Goal: Use online tool/utility: Use online tool/utility

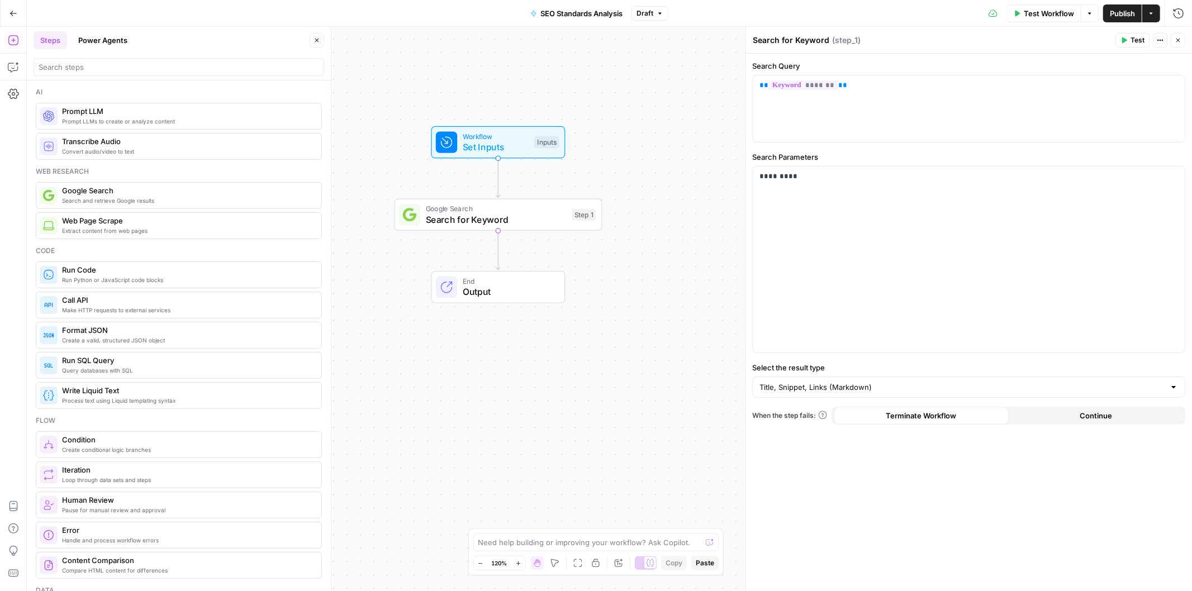
scroll to position [683, 0]
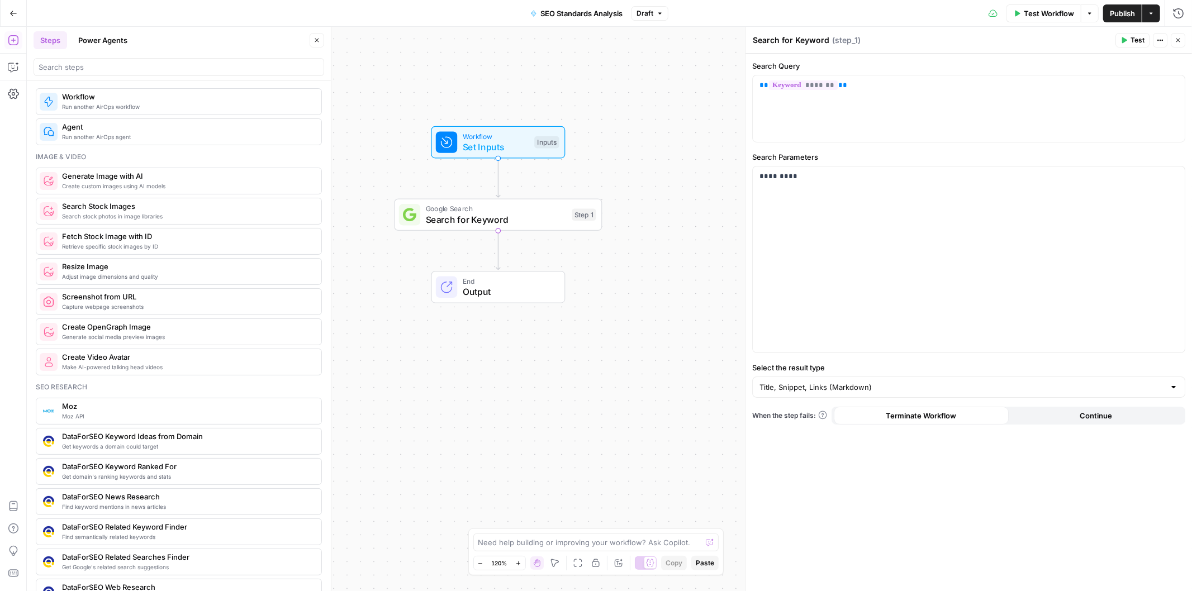
click at [610, 299] on div "Workflow Set Inputs Inputs Google Search Search for Keyword Step 1 End Output" at bounding box center [609, 309] width 1165 height 565
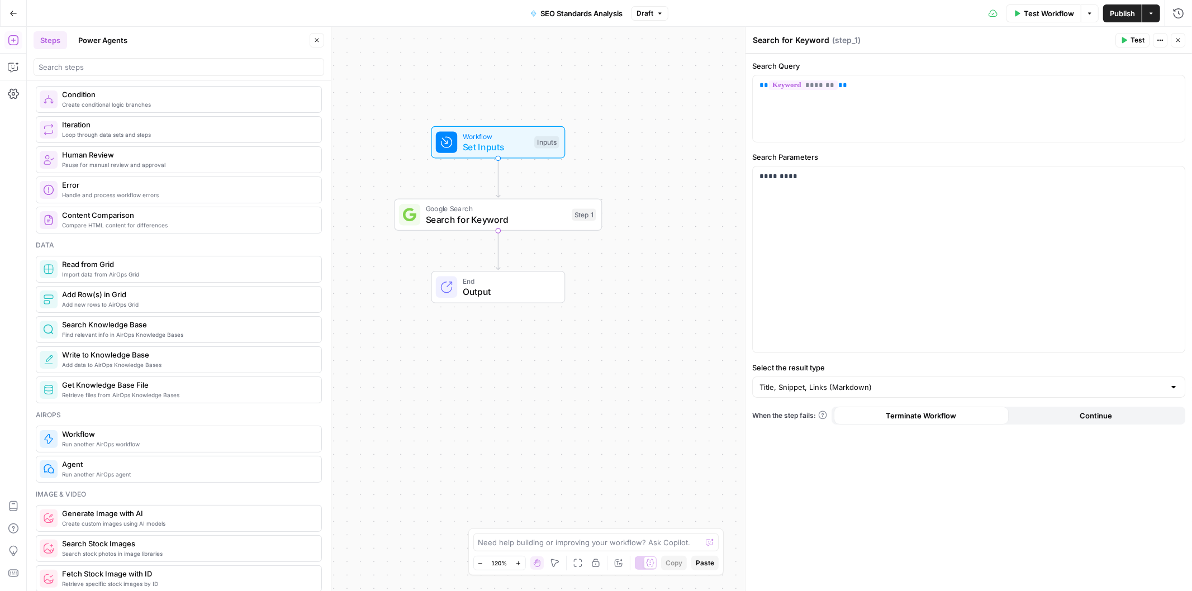
scroll to position [0, 0]
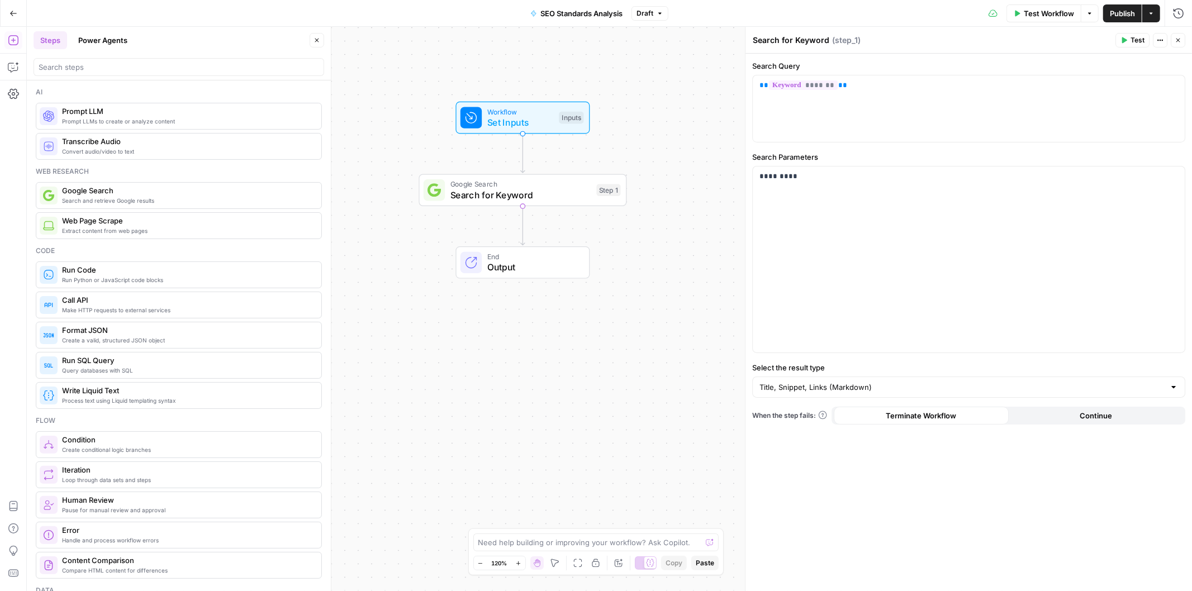
drag, startPoint x: 627, startPoint y: 302, endPoint x: 662, endPoint y: 257, distance: 57.4
click at [662, 258] on div "Workflow Set Inputs Inputs Google Search Search for Keyword Step 1 End Output" at bounding box center [609, 309] width 1165 height 565
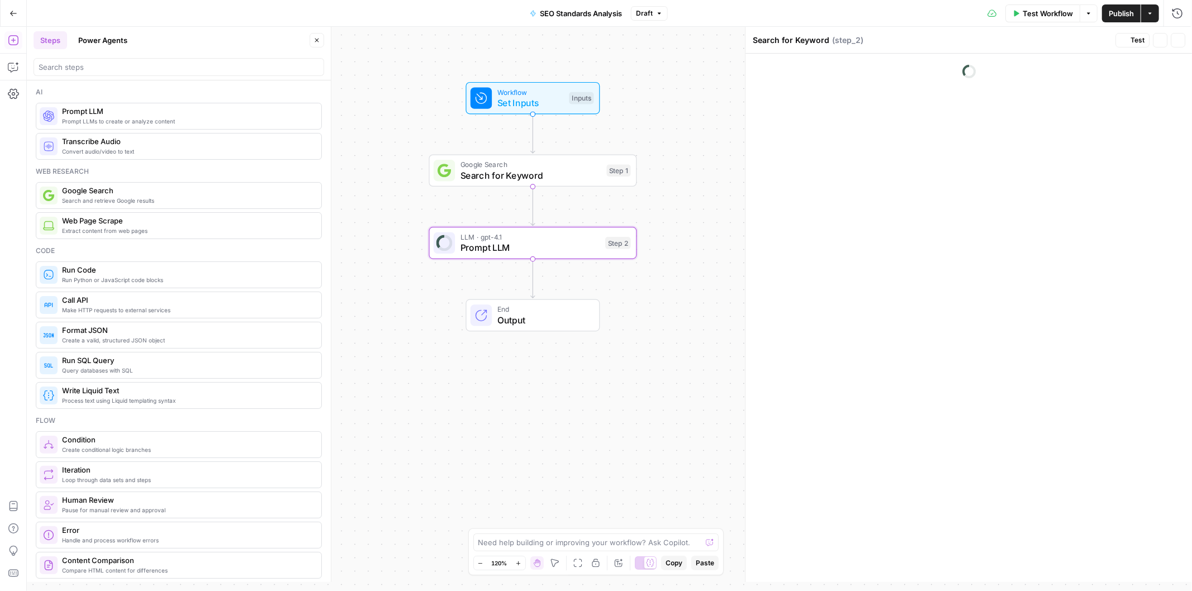
type textarea "Prompt LLM"
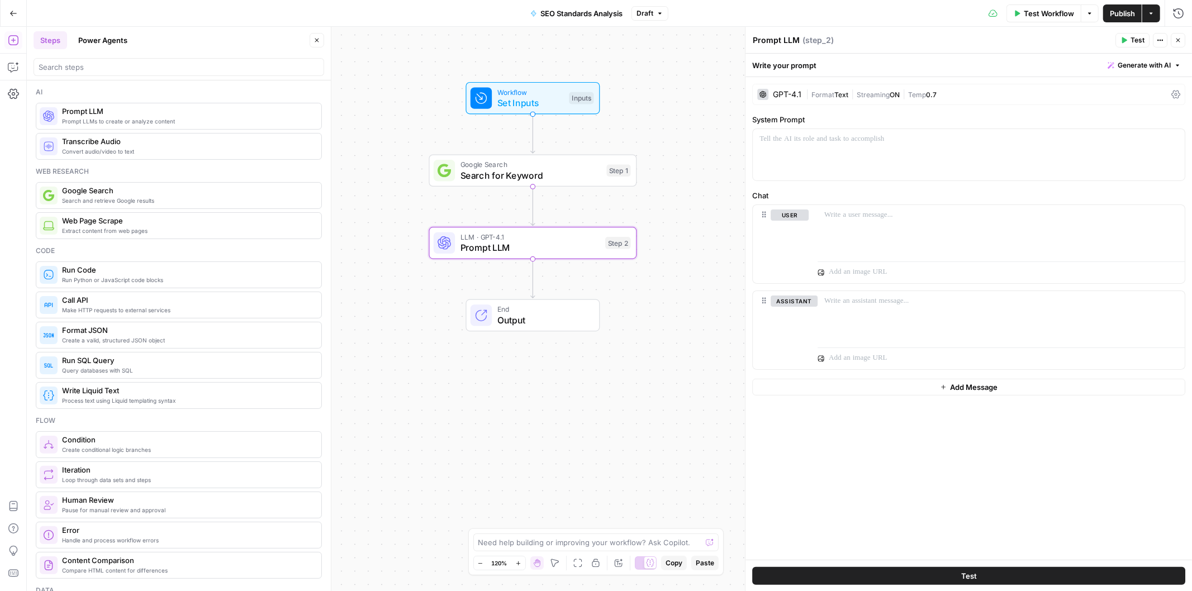
click at [785, 92] on div "GPT-4.1" at bounding box center [787, 95] width 29 height 8
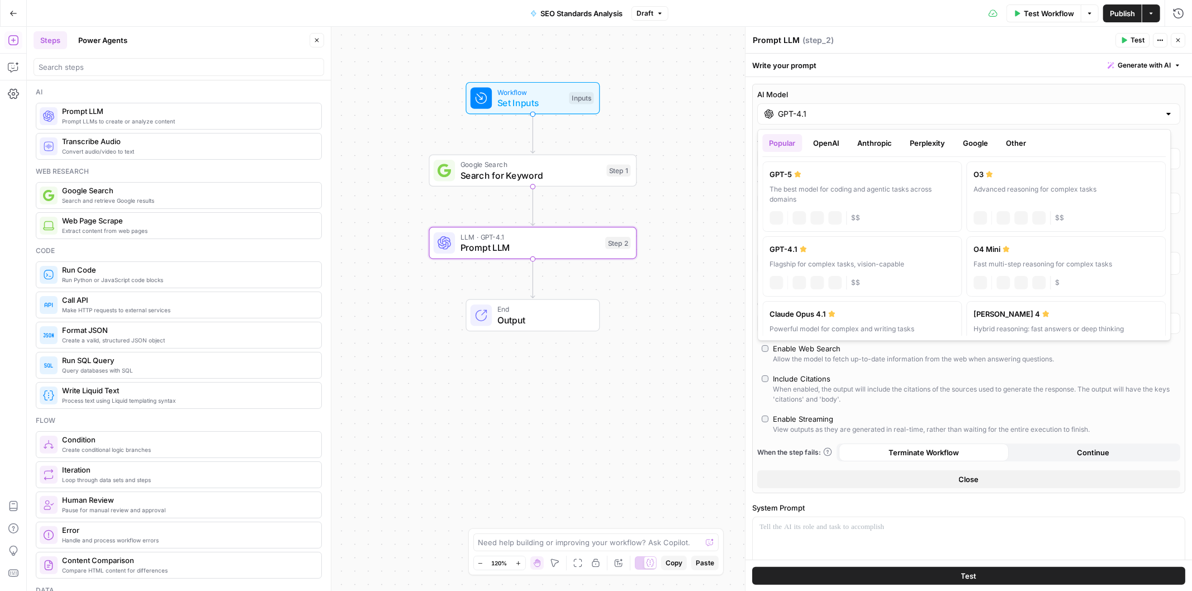
click at [798, 113] on input "GPT-4.1" at bounding box center [969, 113] width 382 height 11
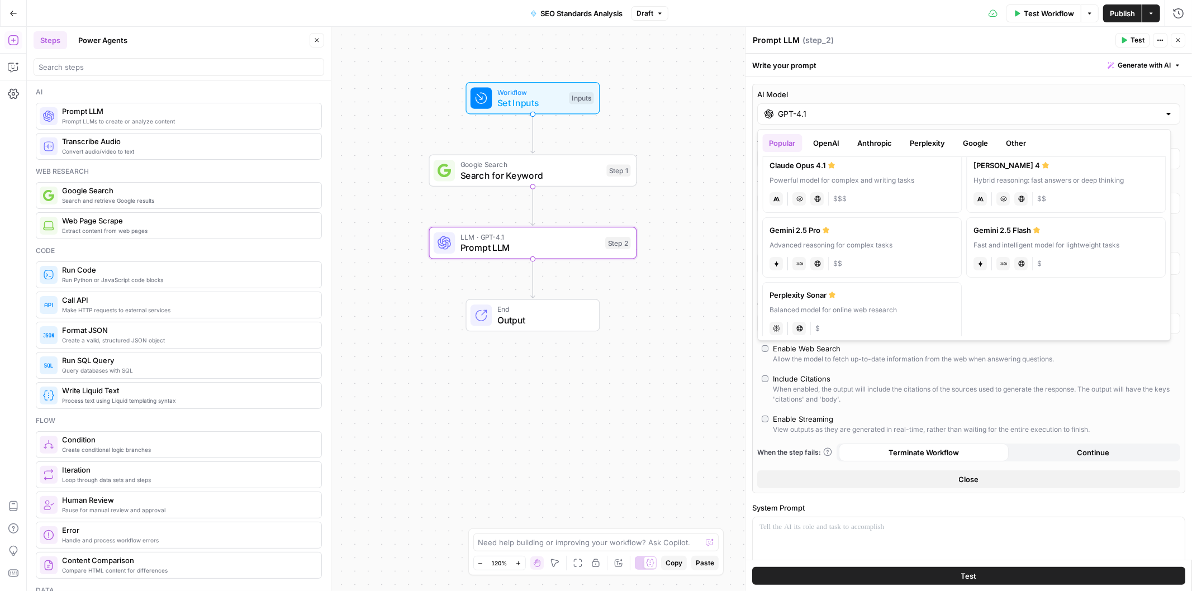
scroll to position [160, 0]
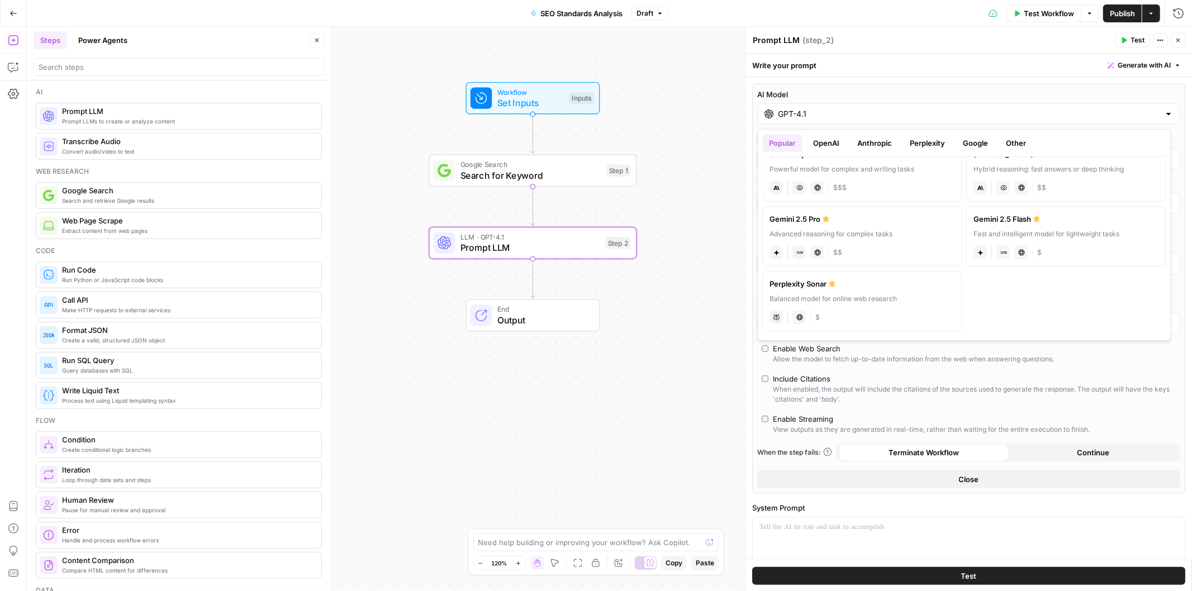
click at [924, 186] on div "anthropic Vision Capabilities Live Web Research $$$" at bounding box center [862, 187] width 185 height 16
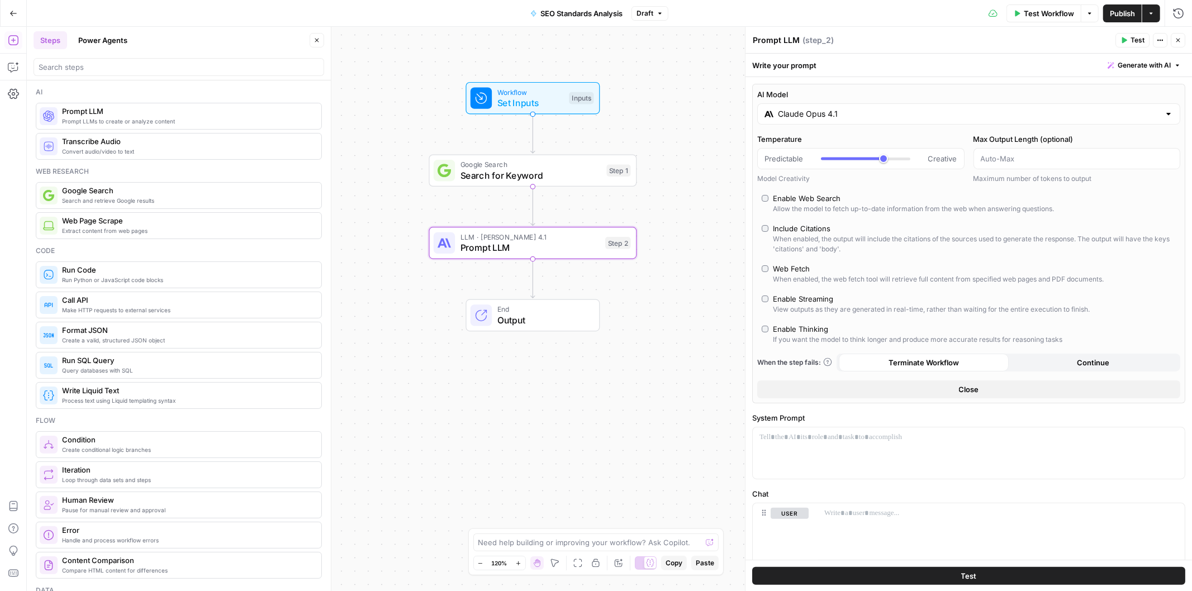
click at [845, 118] on input "Claude Opus 4.1" at bounding box center [969, 113] width 382 height 11
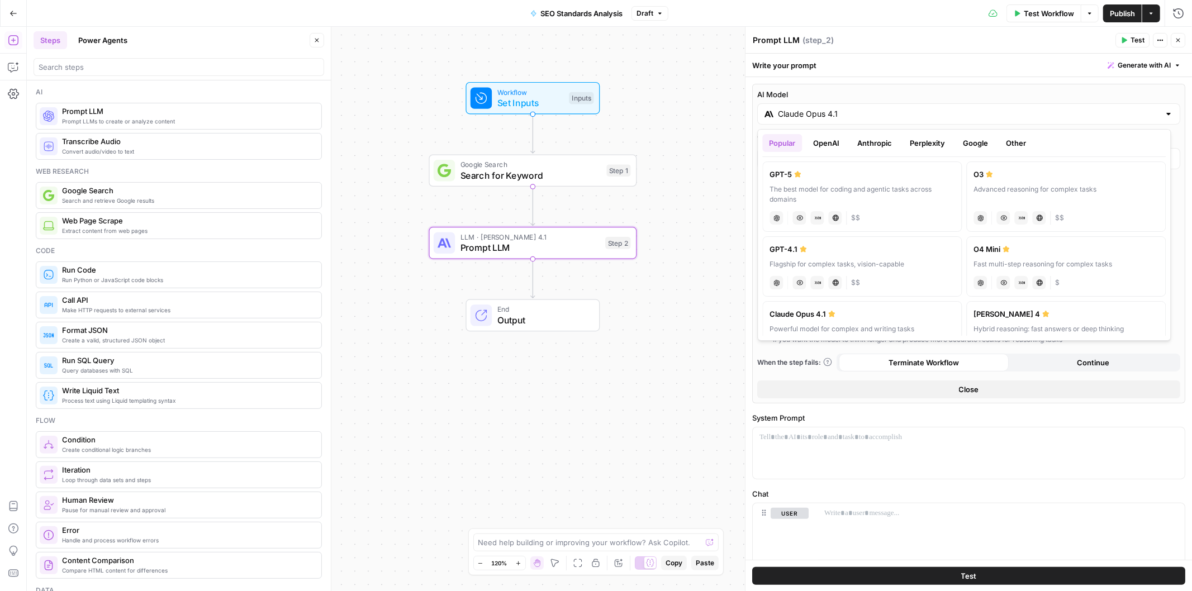
click at [880, 140] on button "Anthropic" at bounding box center [875, 143] width 48 height 18
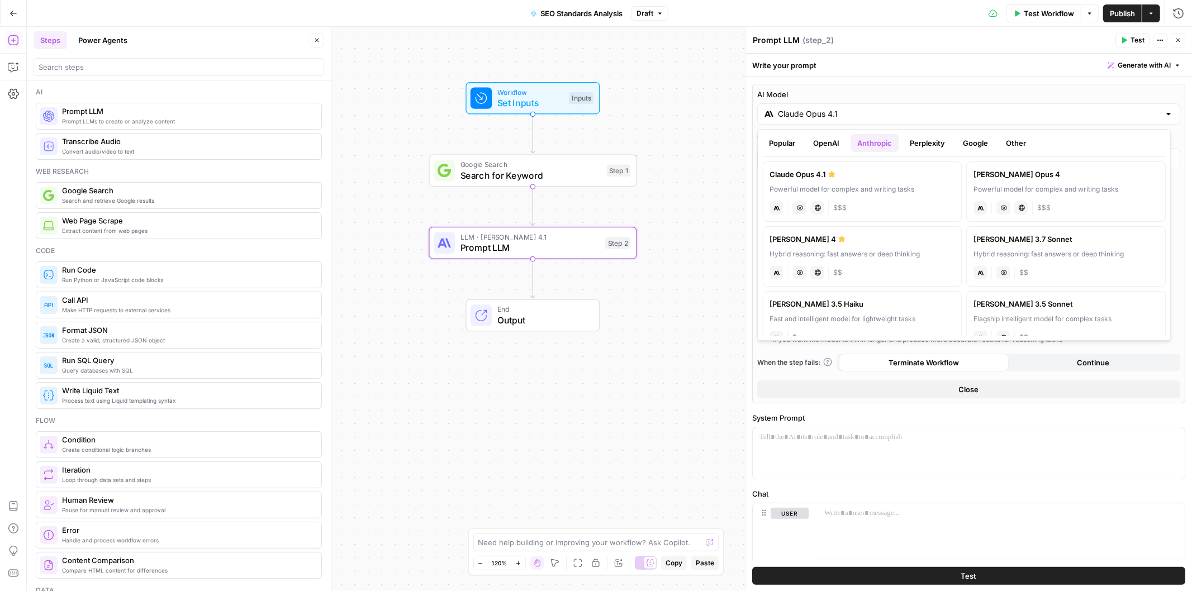
click at [917, 238] on div "[PERSON_NAME] 4" at bounding box center [862, 239] width 185 height 11
type input "[PERSON_NAME] 4"
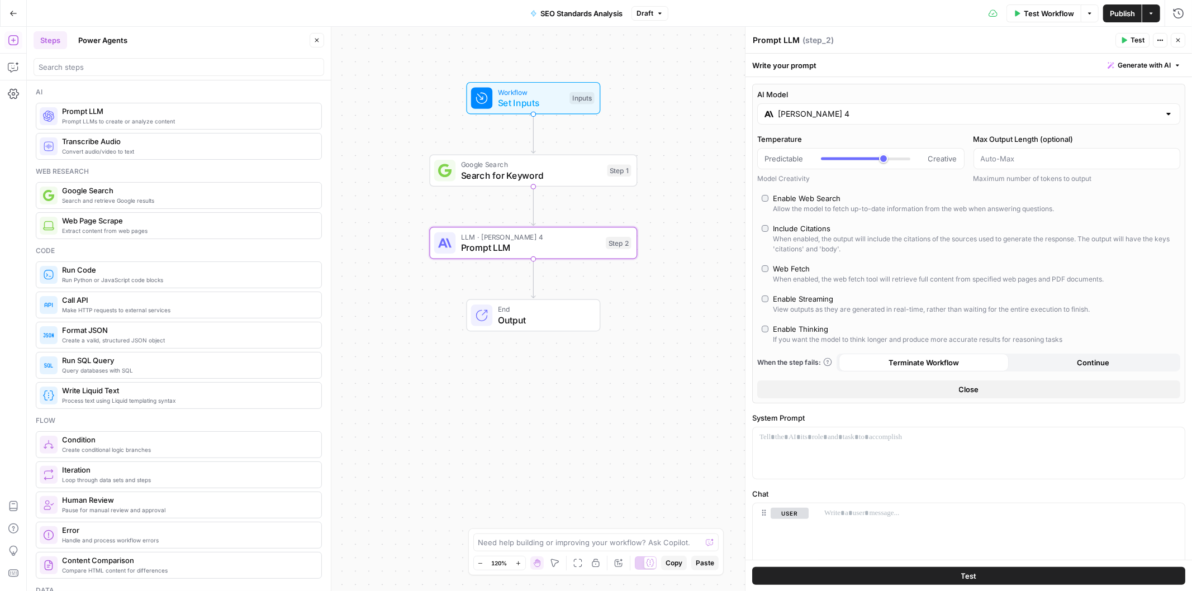
click at [633, 317] on div "End Output" at bounding box center [534, 316] width 208 height 32
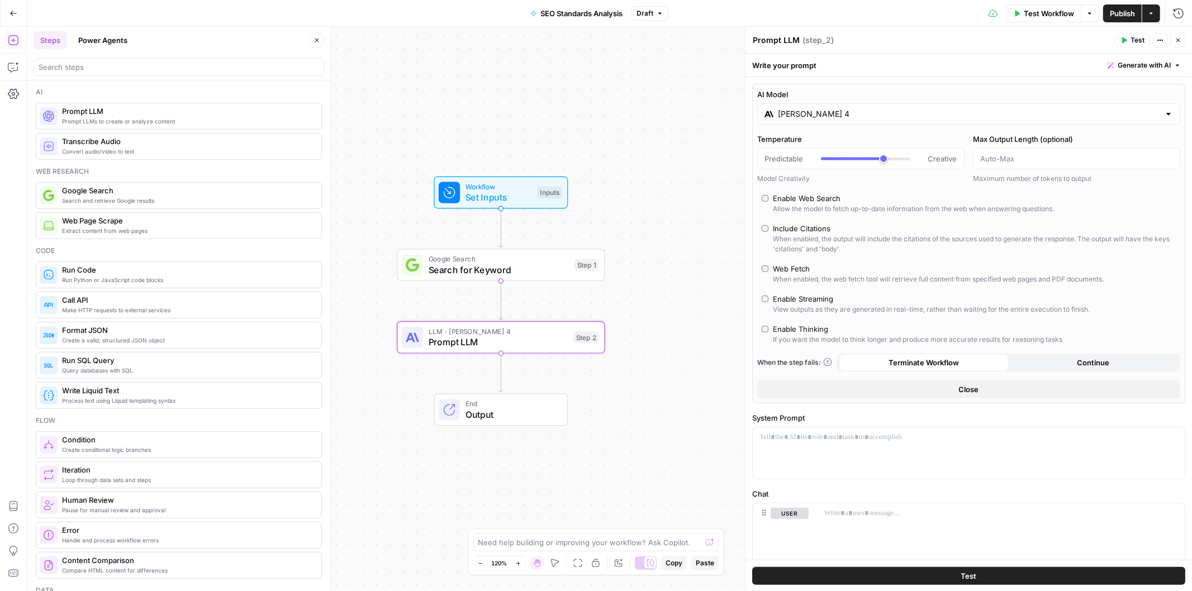
drag, startPoint x: 646, startPoint y: 269, endPoint x: 614, endPoint y: 364, distance: 99.9
click at [614, 364] on div "Workflow Set Inputs Inputs Google Search Search for Keyword Step 1 LLM · [PERSO…" at bounding box center [609, 309] width 1165 height 565
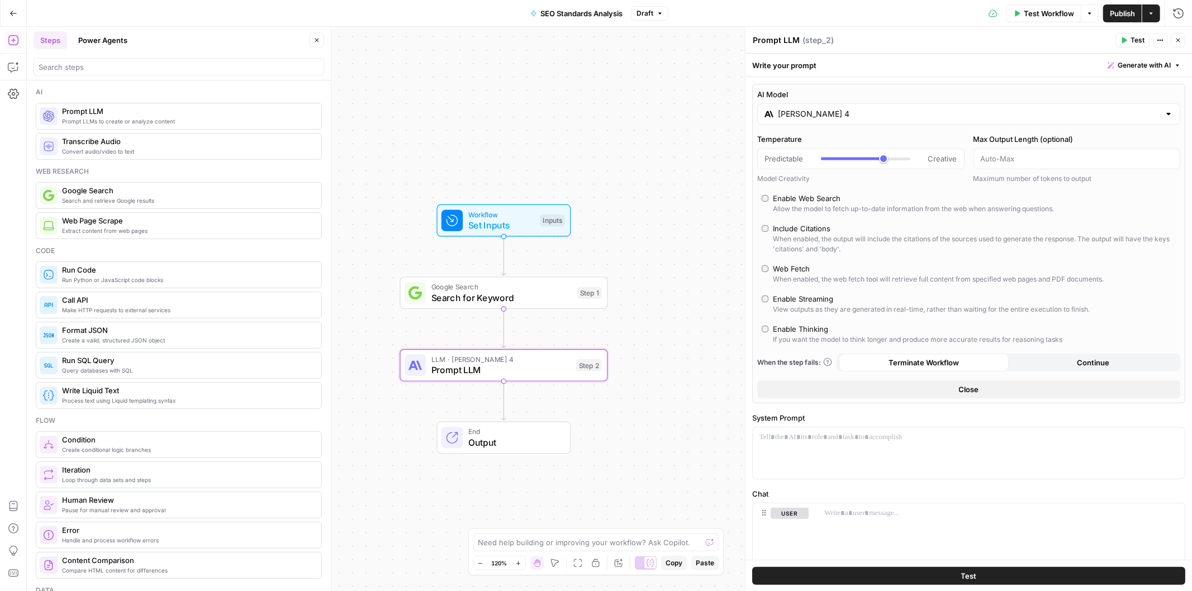
drag, startPoint x: 672, startPoint y: 345, endPoint x: 675, endPoint y: 376, distance: 30.9
click at [675, 376] on div "Workflow Set Inputs Inputs Google Search Search for Keyword Step 1 LLM · [PERSO…" at bounding box center [609, 309] width 1165 height 565
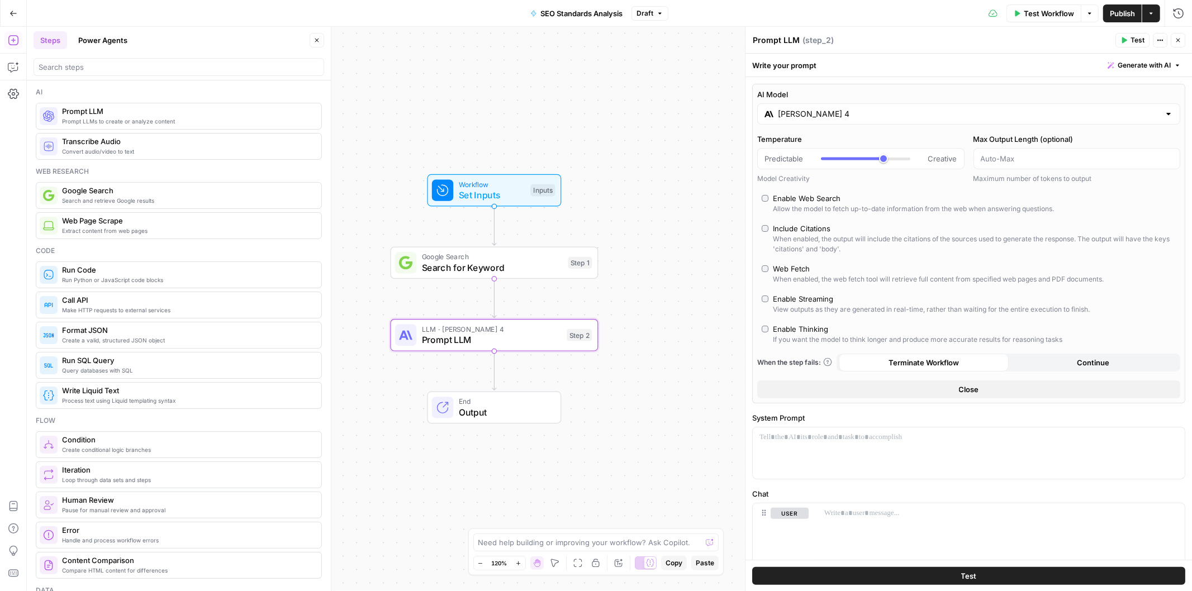
drag, startPoint x: 675, startPoint y: 376, endPoint x: 664, endPoint y: 343, distance: 34.6
click at [664, 343] on div "Workflow Set Inputs Inputs Google Search Search for Keyword Step 1 LLM · [PERSO…" at bounding box center [609, 309] width 1165 height 565
click at [769, 301] on label "Enable Streaming View outputs as they are generated in real-time, rather than w…" at bounding box center [969, 303] width 414 height 21
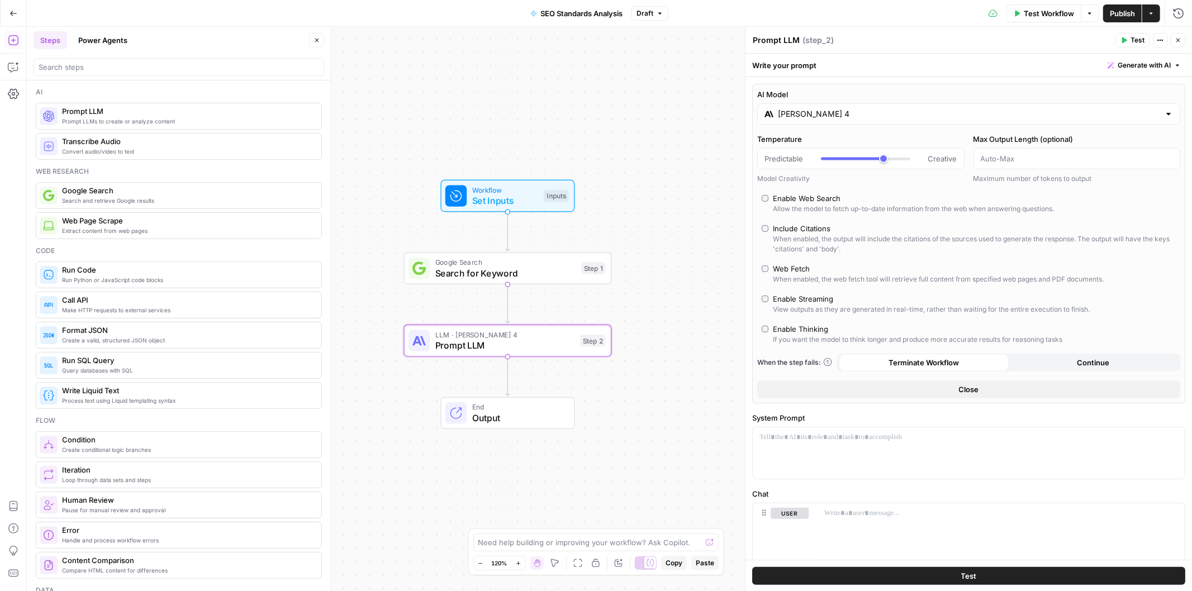
drag, startPoint x: 684, startPoint y: 244, endPoint x: 692, endPoint y: 254, distance: 12.7
click at [692, 254] on div "Workflow Set Inputs Inputs Google Search Search for Keyword Step 1 LLM · [PERSO…" at bounding box center [609, 309] width 1165 height 565
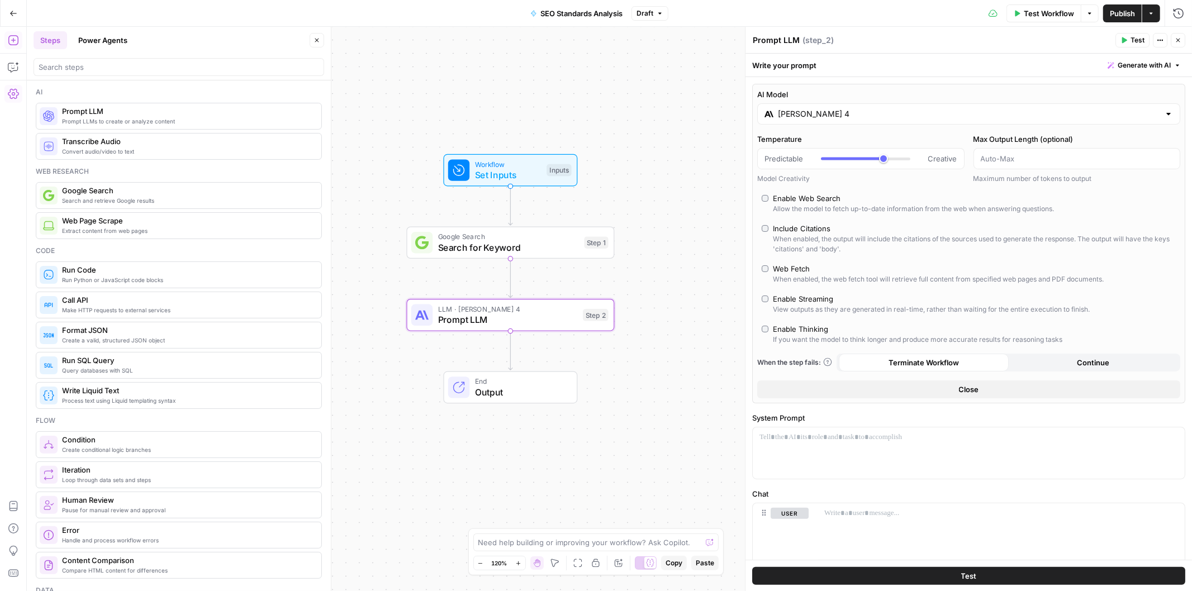
drag, startPoint x: 650, startPoint y: 307, endPoint x: 653, endPoint y: 281, distance: 26.4
click at [653, 281] on div "Workflow Set Inputs Inputs Google Search Search for Keyword Step 1 LLM · [PERSO…" at bounding box center [609, 309] width 1165 height 565
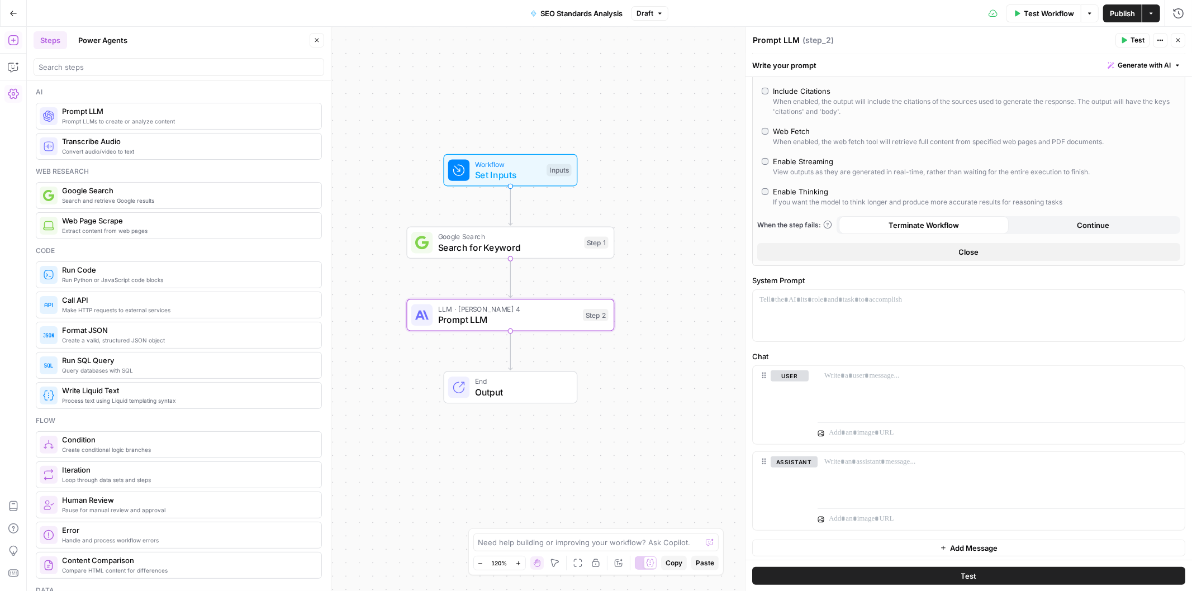
scroll to position [141, 0]
click at [19, 69] on button "Copilot" at bounding box center [13, 67] width 18 height 18
